Goal: Task Accomplishment & Management: Use online tool/utility

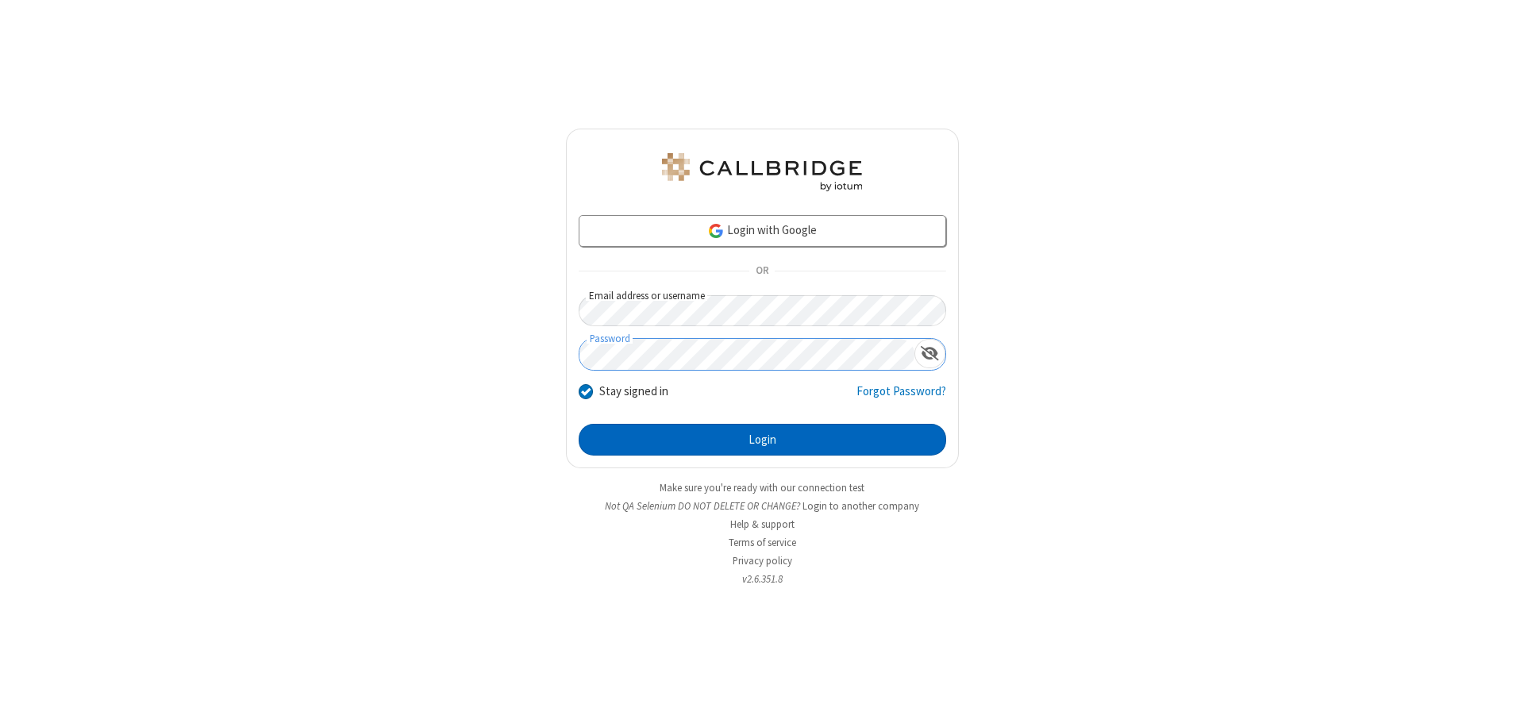
click at [762, 440] on button "Login" at bounding box center [762, 440] width 367 height 32
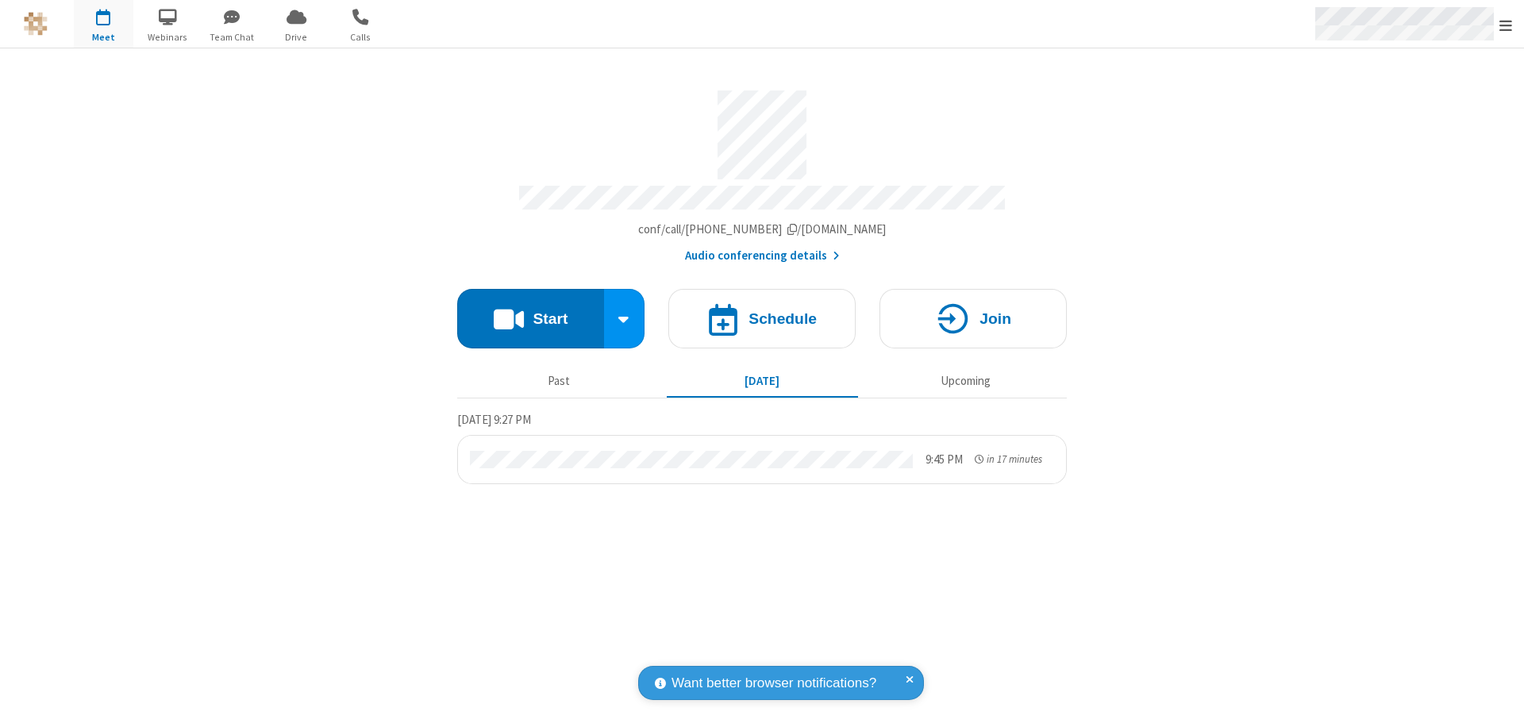
click at [1506, 25] on span "Open menu" at bounding box center [1505, 25] width 13 height 16
click at [296, 37] on span "Drive" at bounding box center [297, 37] width 60 height 14
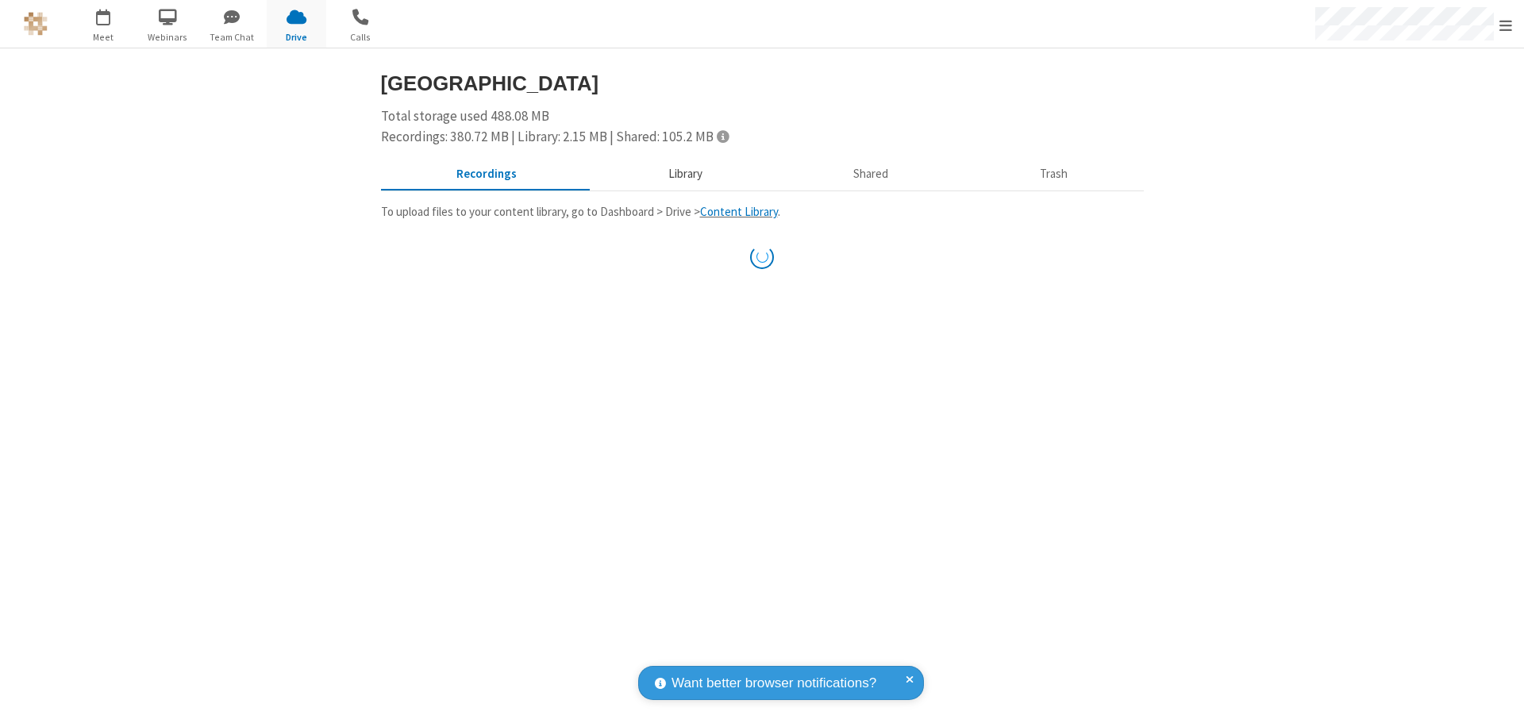
click at [677, 174] on button "Library" at bounding box center [685, 175] width 186 height 30
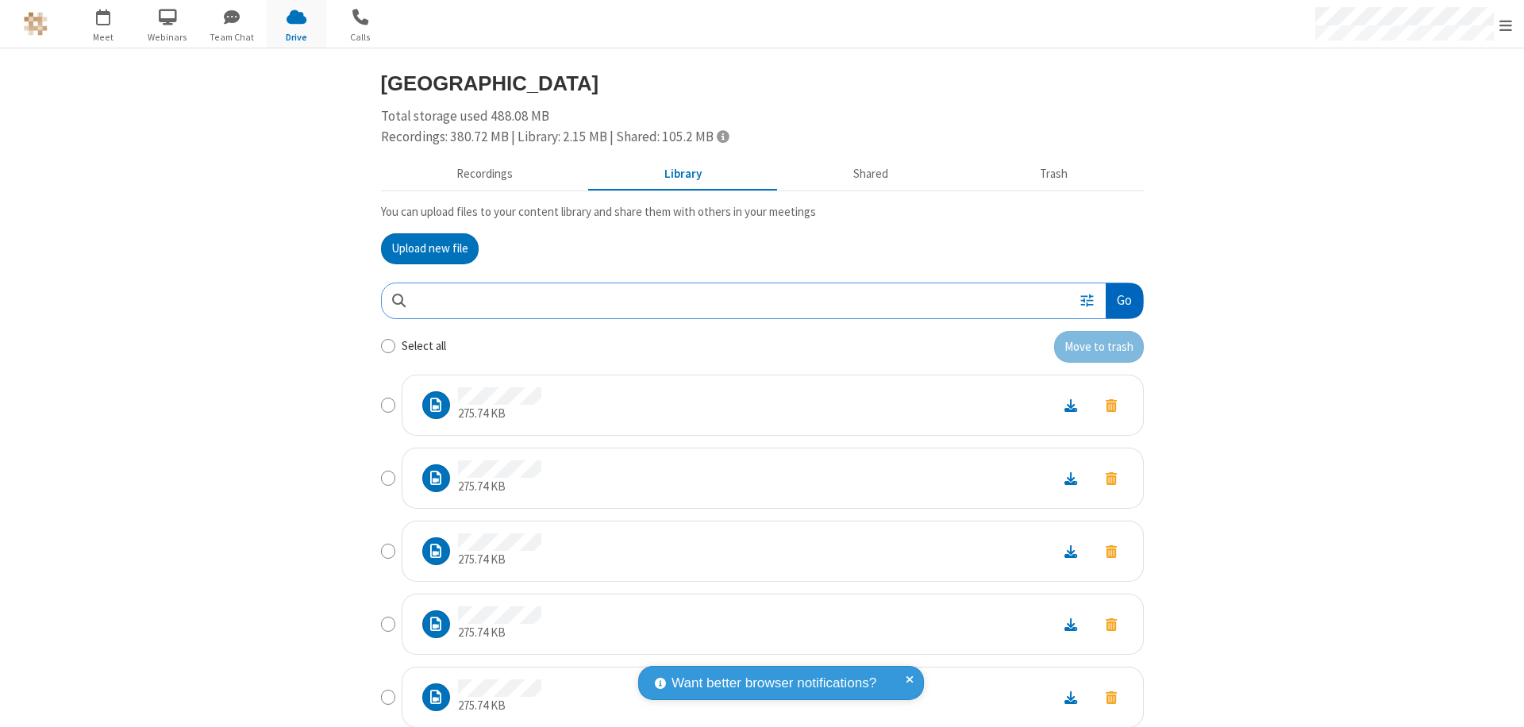
click at [1118, 300] on button "Go" at bounding box center [1124, 301] width 37 height 36
click at [423, 248] on button "Upload new file" at bounding box center [430, 249] width 98 height 32
